Goal: Find specific page/section: Find specific page/section

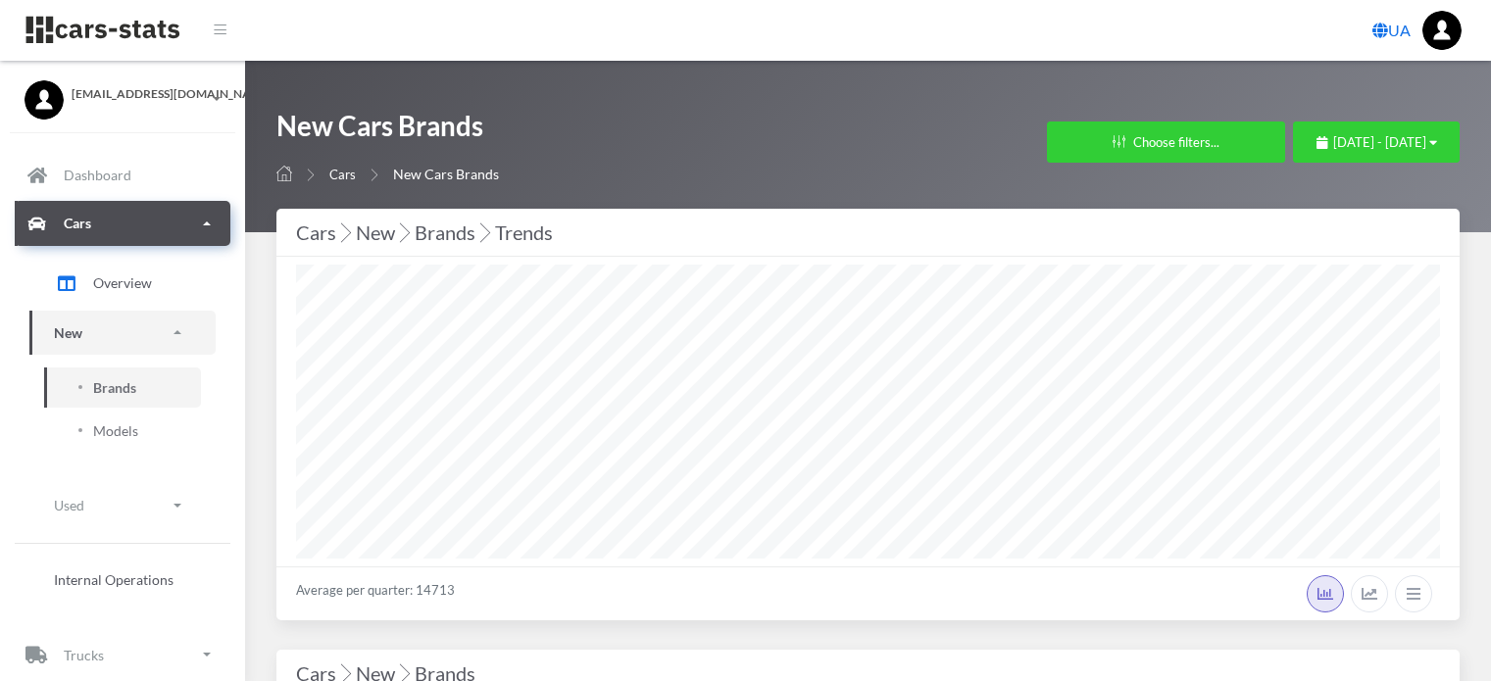
select select "25"
click at [1293, 129] on button "January 1, 2025 - August 18, 2025" at bounding box center [1376, 142] width 167 height 41
click at [1316, 133] on div "January 1, 2025 - August 18, 2025" at bounding box center [1376, 143] width 121 height 20
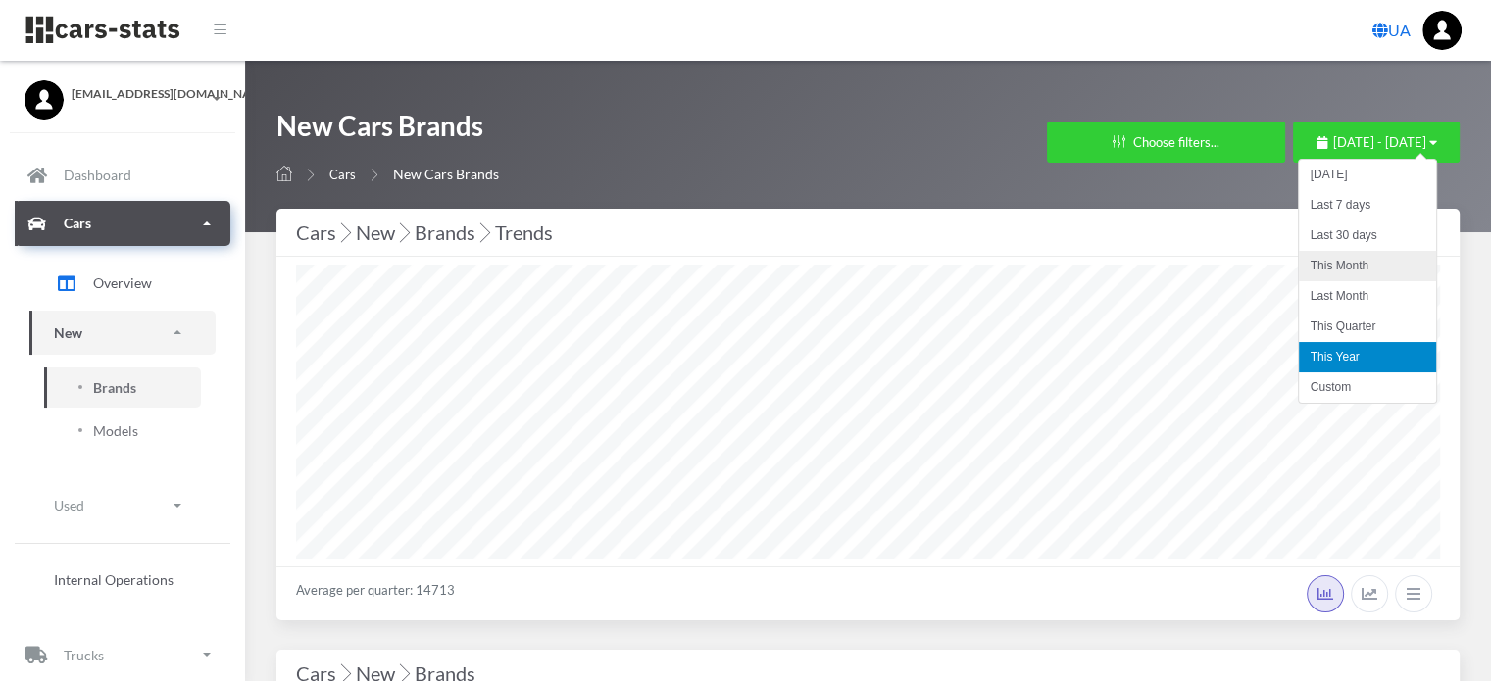
click at [1324, 265] on li "This Month" at bounding box center [1367, 266] width 137 height 30
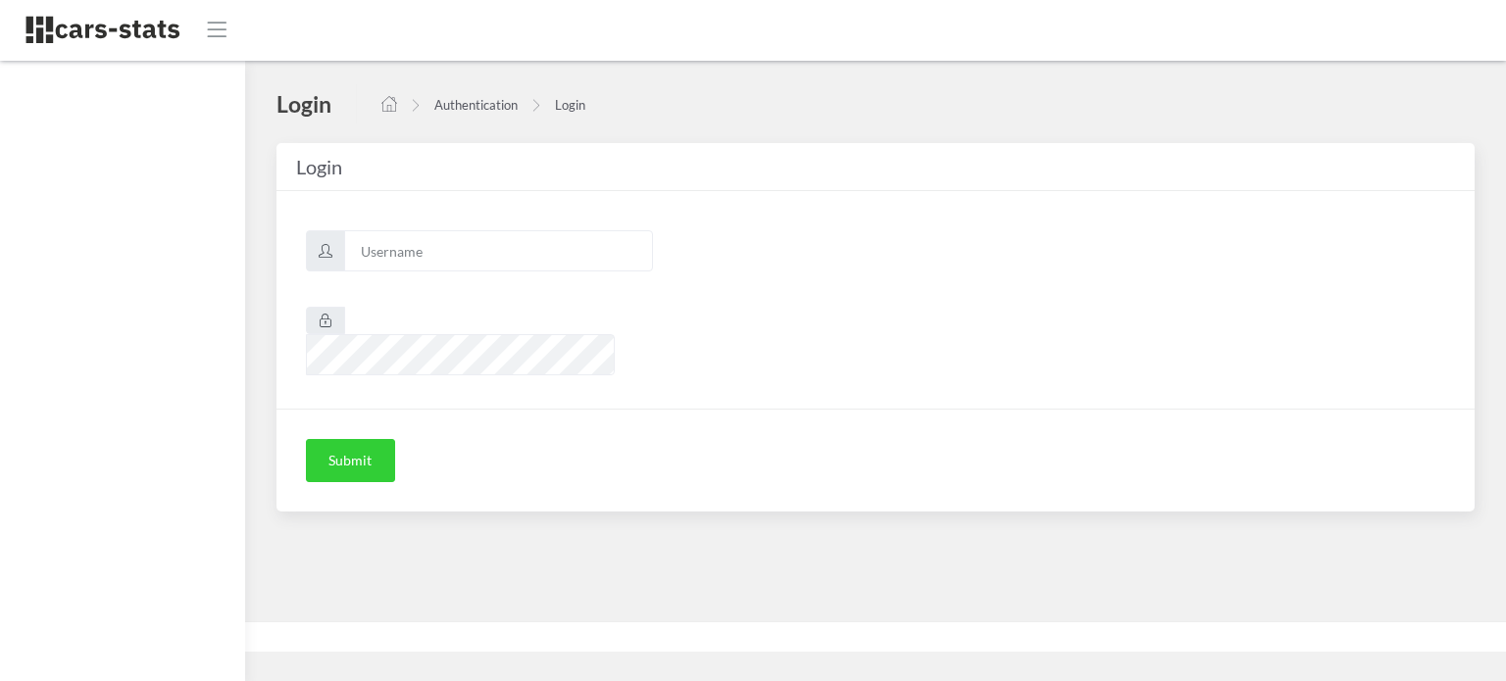
scroll to position [15, 15]
type input "awt"
click at [369, 439] on button "Submit" at bounding box center [350, 460] width 89 height 43
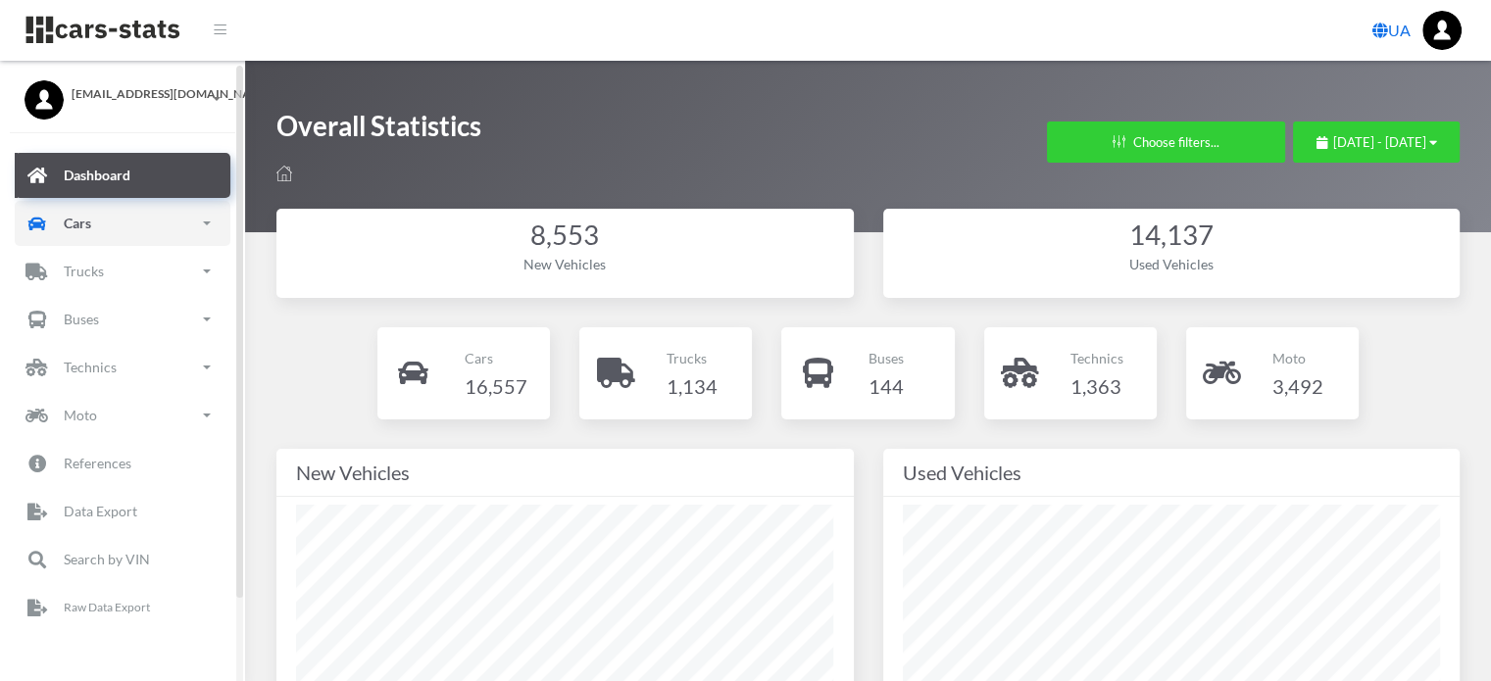
click at [129, 231] on link "Cars" at bounding box center [123, 223] width 216 height 45
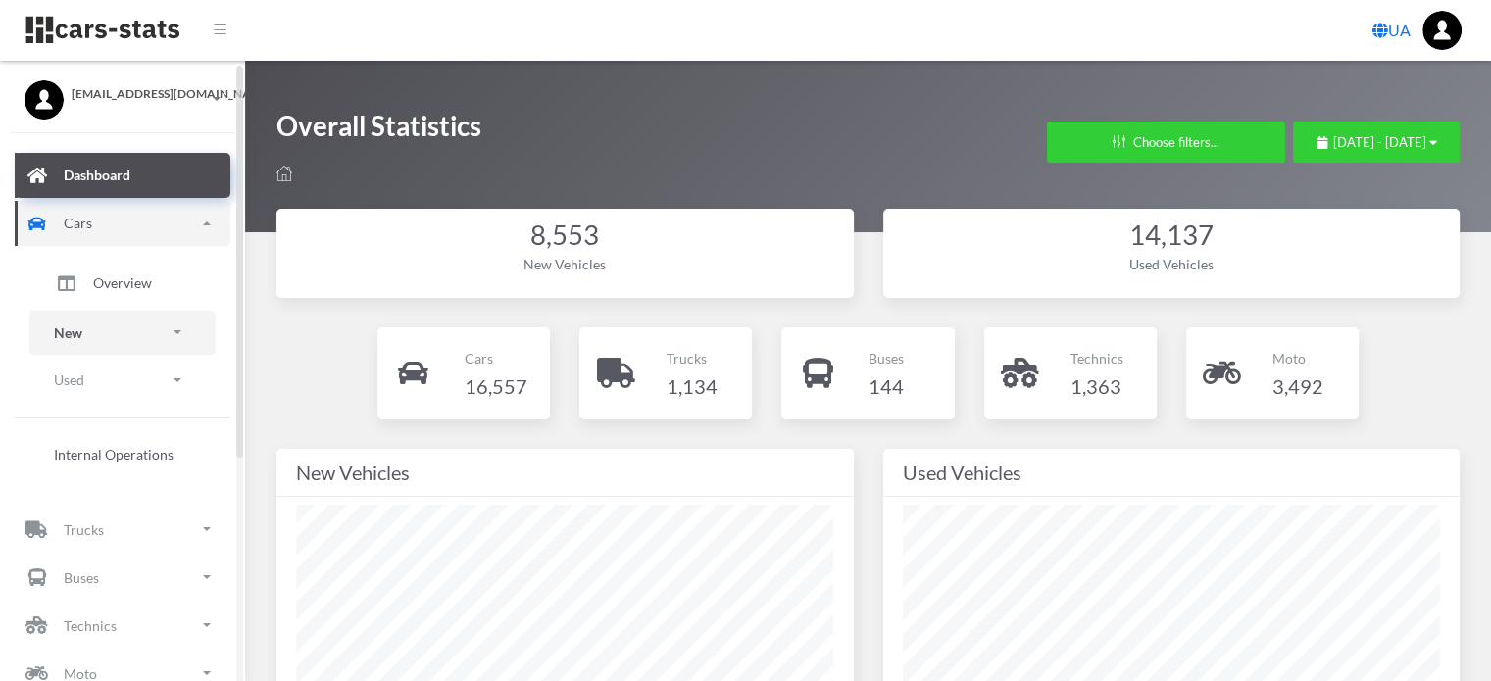
click at [111, 335] on link "New" at bounding box center [122, 333] width 186 height 44
click at [114, 384] on span "Brands" at bounding box center [114, 387] width 43 height 21
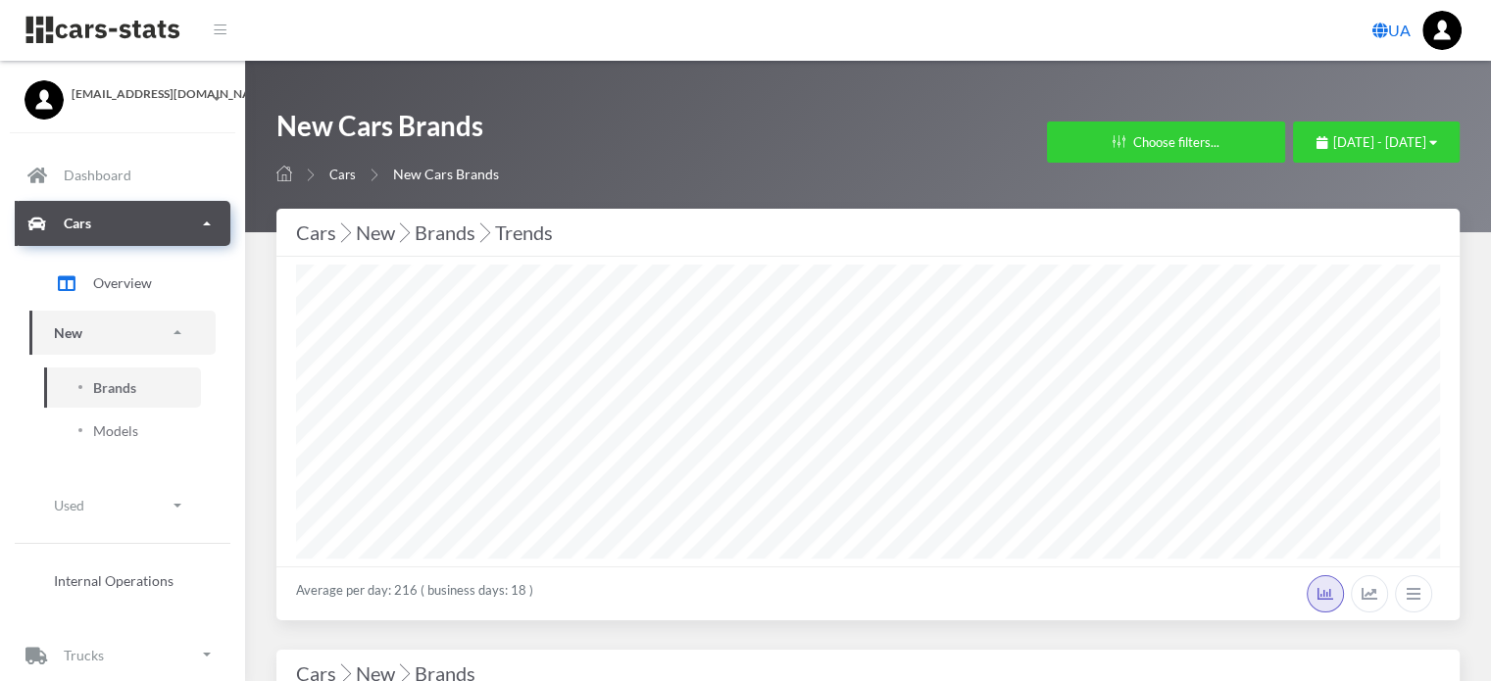
select select "25"
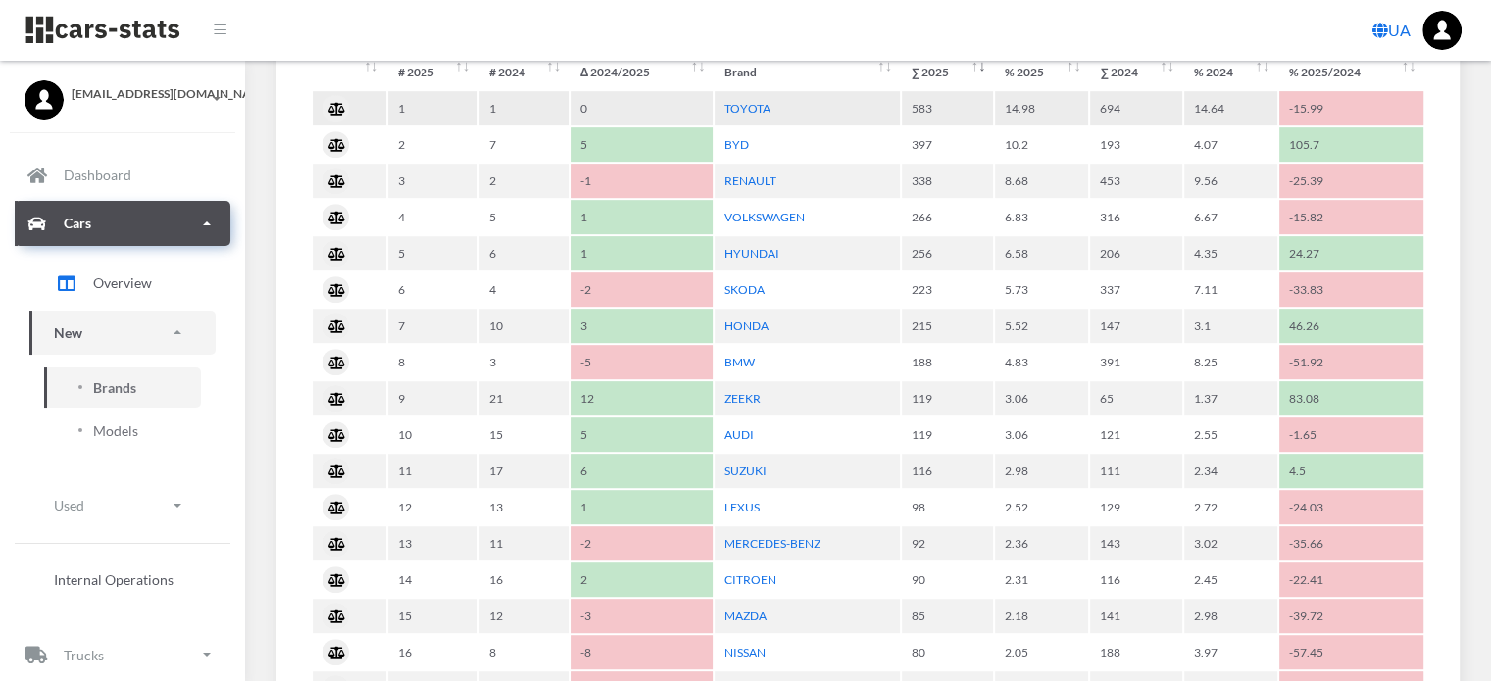
scroll to position [980, 0]
